Goal: Information Seeking & Learning: Check status

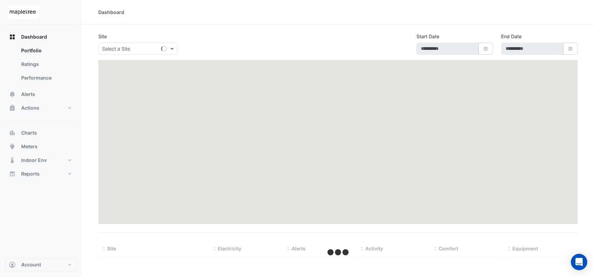
type input "**********"
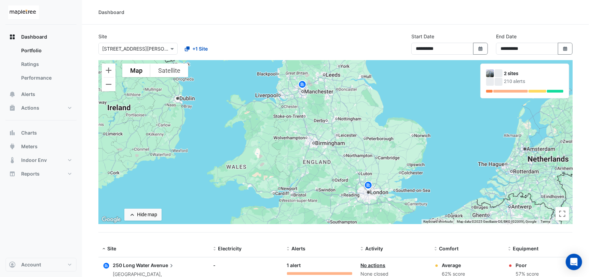
click at [300, 84] on img at bounding box center [302, 86] width 11 height 12
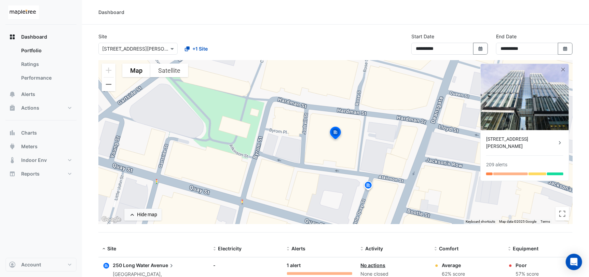
click at [523, 138] on div "[STREET_ADDRESS][PERSON_NAME]" at bounding box center [521, 143] width 70 height 14
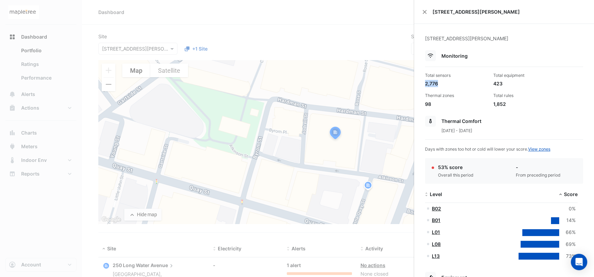
drag, startPoint x: 445, startPoint y: 83, endPoint x: 421, endPoint y: 84, distance: 24.7
click at [477, 99] on div "Thermal zones" at bounding box center [456, 96] width 63 height 6
drag, startPoint x: 508, startPoint y: 85, endPoint x: 523, endPoint y: 91, distance: 15.5
click at [495, 84] on div "423" at bounding box center [525, 83] width 63 height 7
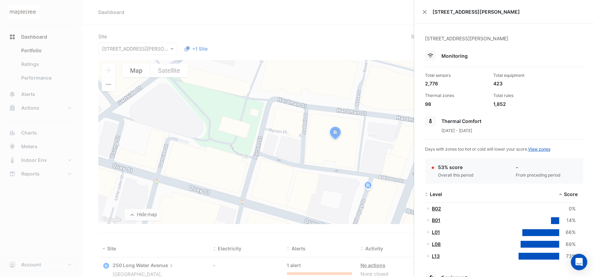
click at [534, 91] on div "Total sensors 2,776 Total equipment 423 Thermal zones 98 Total rules 1,852" at bounding box center [505, 87] width 164 height 41
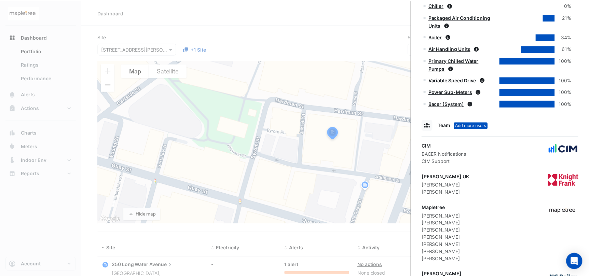
scroll to position [395, 0]
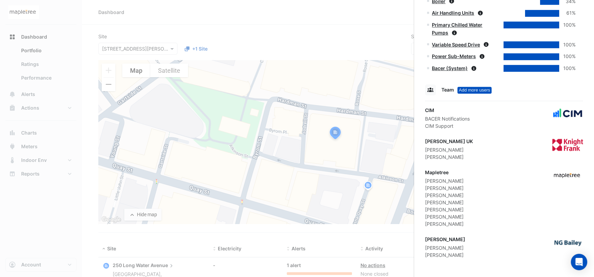
click at [286, 227] on ngb-offcanvas-backdrop at bounding box center [297, 138] width 594 height 277
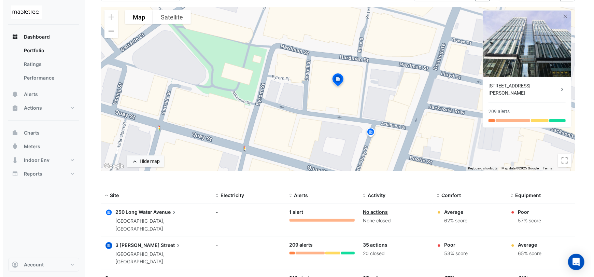
scroll to position [70, 0]
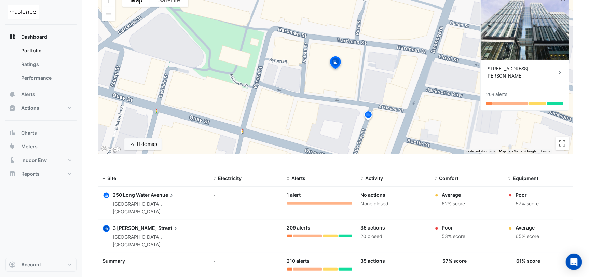
click at [157, 197] on span "Avenue" at bounding box center [163, 195] width 24 height 8
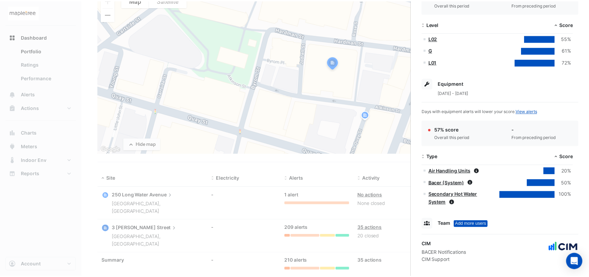
scroll to position [175, 0]
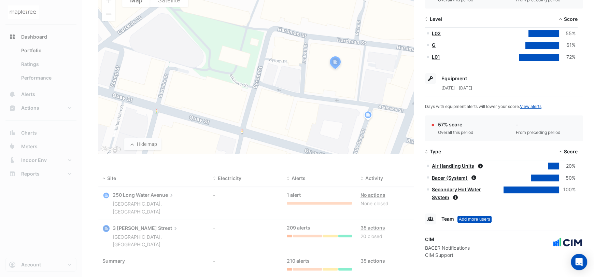
click at [192, 175] on ngb-offcanvas-backdrop at bounding box center [297, 138] width 594 height 277
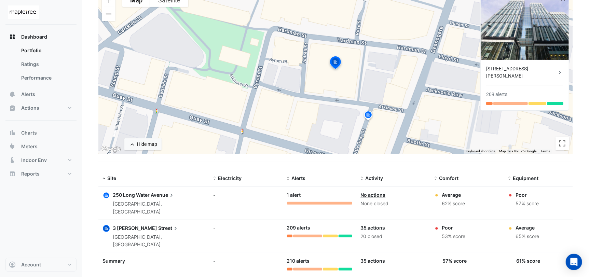
click at [452, 224] on div "Poor" at bounding box center [454, 227] width 24 height 7
drag, startPoint x: 472, startPoint y: 227, endPoint x: 449, endPoint y: 227, distance: 23.2
click at [449, 227] on div "Poor 53% score" at bounding box center [467, 232] width 66 height 16
click at [482, 224] on div "Poor 53% score" at bounding box center [467, 232] width 66 height 16
click at [380, 225] on link "35 actions" at bounding box center [372, 228] width 25 height 6
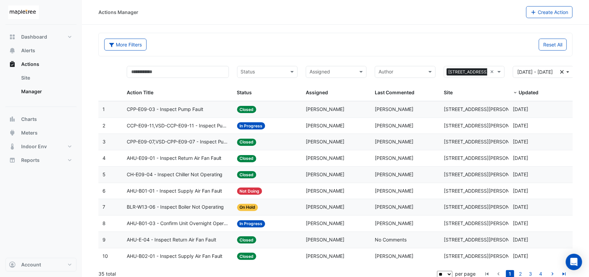
drag, startPoint x: 546, startPoint y: 92, endPoint x: 557, endPoint y: 94, distance: 11.7
click at [557, 94] on div "Updated" at bounding box center [542, 93] width 58 height 8
